Goal: Task Accomplishment & Management: Use online tool/utility

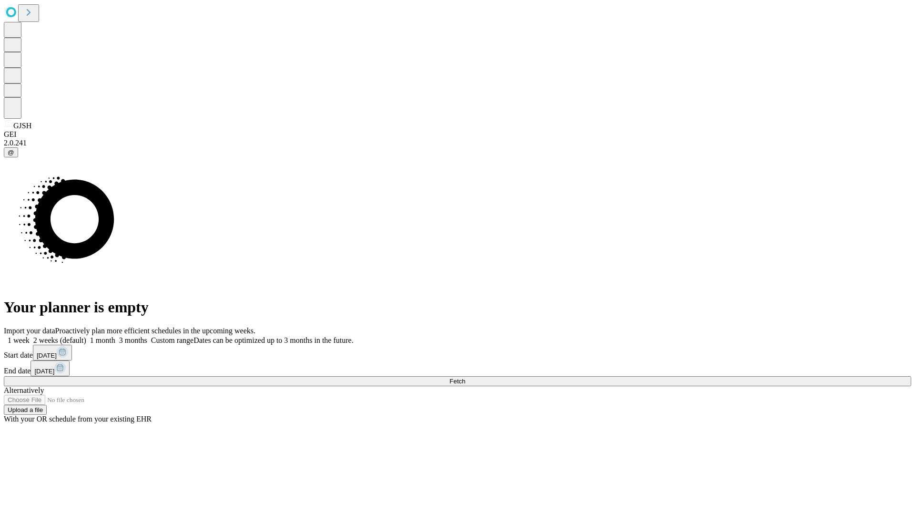
click at [465, 378] on span "Fetch" at bounding box center [458, 381] width 16 height 7
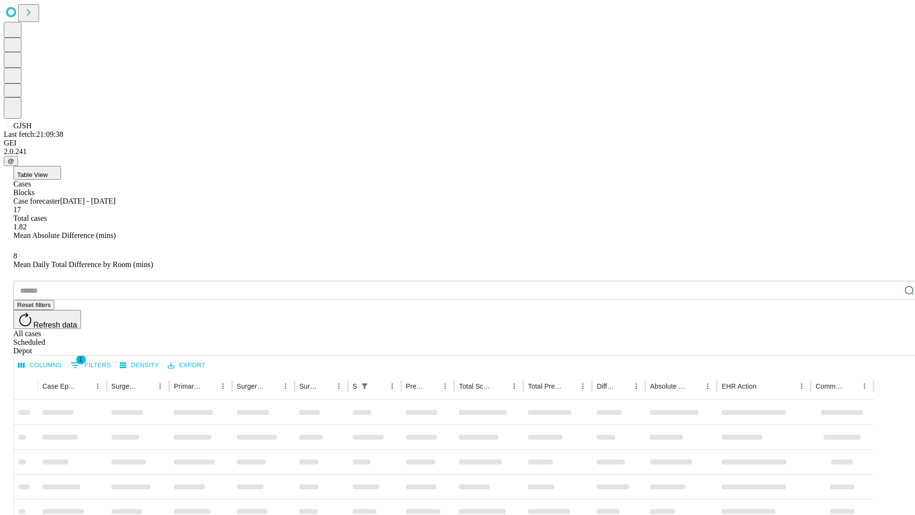
click at [891, 347] on div "Depot" at bounding box center [467, 351] width 908 height 9
